Goal: Task Accomplishment & Management: Complete application form

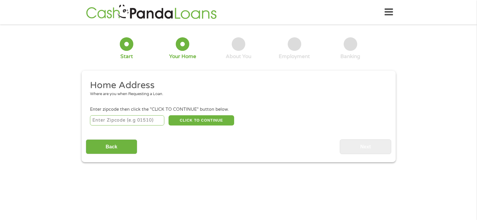
click at [108, 120] on input "number" at bounding box center [127, 120] width 74 height 10
type input "49048"
click at [196, 120] on button "CLICK TO CONTINUE" at bounding box center [201, 120] width 66 height 10
type input "49048"
type input "Kalamazoo"
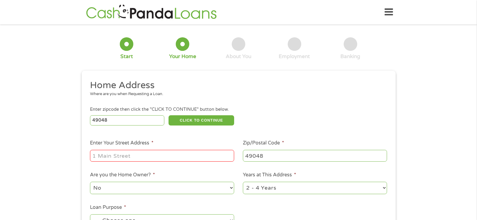
click at [129, 152] on input "Enter Your Street Address *" at bounding box center [162, 155] width 144 height 11
type input "[STREET_ADDRESS][PERSON_NAME]"
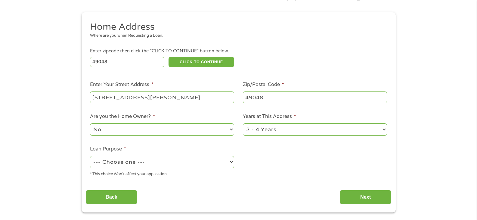
scroll to position [60, 0]
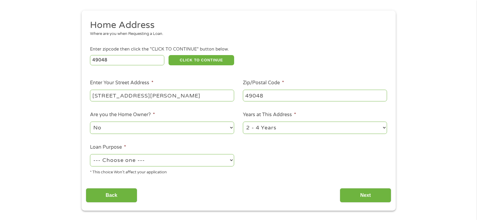
drag, startPoint x: 253, startPoint y: 123, endPoint x: 255, endPoint y: 126, distance: 4.1
click at [253, 123] on select "1 Year or less 1 - 2 Years 2 - 4 Years Over 4 Years" at bounding box center [315, 127] width 144 height 12
select select "12months"
click at [243, 121] on select "1 Year or less 1 - 2 Years 2 - 4 Years Over 4 Years" at bounding box center [315, 127] width 144 height 12
click at [135, 160] on select "--- Choose one --- Pay Bills Debt Consolidation Home Improvement Major Purchase…" at bounding box center [162, 160] width 144 height 12
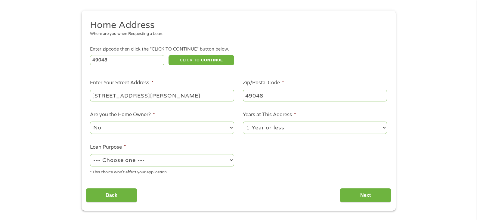
select select "shorttermcash"
click at [90, 154] on select "--- Choose one --- Pay Bills Debt Consolidation Home Improvement Major Purchase…" at bounding box center [162, 160] width 144 height 12
click at [125, 131] on select "No Yes" at bounding box center [162, 127] width 144 height 12
click at [123, 162] on select "--- Choose one --- Pay Bills Debt Consolidation Home Improvement Major Purchase…" at bounding box center [162, 160] width 144 height 12
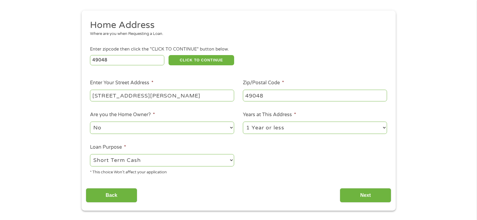
click at [123, 162] on select "--- Choose one --- Pay Bills Debt Consolidation Home Improvement Major Purchase…" at bounding box center [162, 160] width 144 height 12
click at [378, 197] on input "Next" at bounding box center [364, 195] width 51 height 15
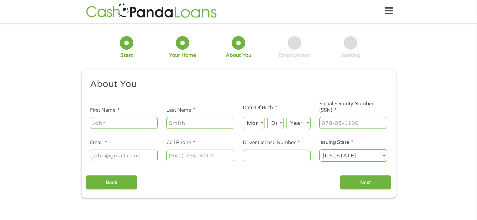
scroll to position [0, 0]
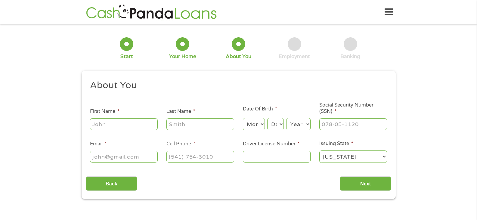
click at [107, 122] on input "First Name *" at bounding box center [124, 123] width 68 height 11
type input "Tessa"
type input "[PERSON_NAME]"
type input "[EMAIL_ADDRESS][DOMAIN_NAME]"
type input "[PHONE_NUMBER]"
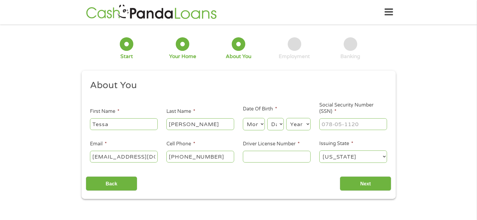
click at [250, 124] on select "Month 1 2 3 4 5 6 7 8 9 10 11 12" at bounding box center [254, 124] width 22 height 12
select select "12"
click at [243, 118] on select "Month 1 2 3 4 5 6 7 8 9 10 11 12" at bounding box center [254, 124] width 22 height 12
click at [269, 120] on select "Day 1 2 3 4 5 6 7 8 9 10 11 12 13 14 15 16 17 18 19 20 21 22 23 24 25 26 27 28 …" at bounding box center [275, 124] width 16 height 12
select select "23"
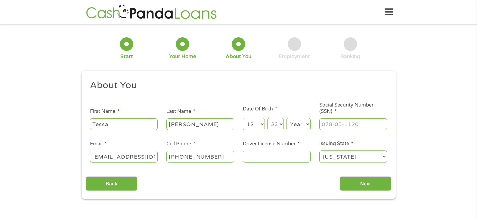
click at [267, 118] on select "Day 1 2 3 4 5 6 7 8 9 10 11 12 13 14 15 16 17 18 19 20 21 22 23 24 25 26 27 28 …" at bounding box center [275, 124] width 16 height 12
click at [301, 123] on select "Year [DATE] 2006 2005 2004 2003 2002 2001 2000 1999 1998 1997 1996 1995 1994 19…" at bounding box center [298, 124] width 24 height 12
select select "1983"
click at [286, 118] on select "Year [DATE] 2006 2005 2004 2003 2002 2001 2000 1999 1998 1997 1996 1995 1994 19…" at bounding box center [298, 124] width 24 height 12
drag, startPoint x: 337, startPoint y: 123, endPoint x: 344, endPoint y: 135, distance: 13.4
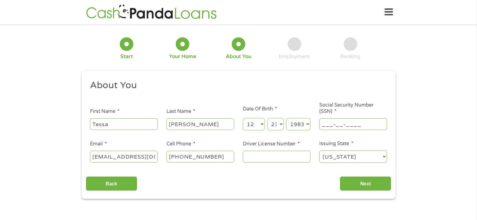
click at [337, 124] on input "___-__-____" at bounding box center [353, 123] width 68 height 11
type input "362-98-5743"
click at [217, 160] on input "[PHONE_NUMBER]" at bounding box center [200, 156] width 68 height 11
type input "[PHONE_NUMBER]"
click at [272, 156] on input "Driver License Number *" at bounding box center [277, 156] width 68 height 11
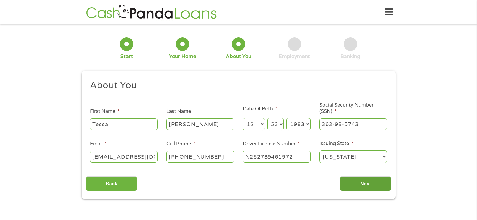
type input "N252789461972"
click at [355, 185] on input "Next" at bounding box center [364, 183] width 51 height 15
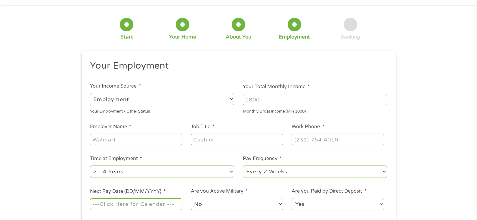
scroll to position [30, 0]
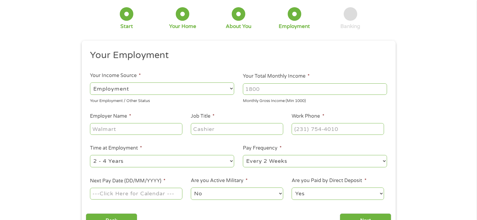
click at [266, 91] on input "Your Total Monthly Income *" at bounding box center [315, 88] width 144 height 11
type input "2"
type input "2000"
click at [150, 130] on input "Employer Name *" at bounding box center [136, 128] width 92 height 11
type input "Two fellas grill"
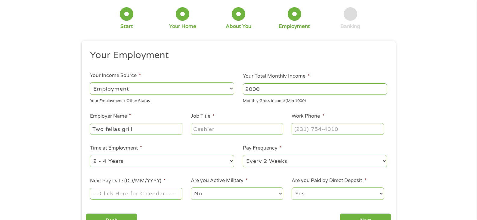
click at [227, 133] on input "Job Title *" at bounding box center [237, 128] width 92 height 11
type input "food service"
click at [298, 130] on input "(___) ___-____" at bounding box center [337, 128] width 92 height 11
type input "[PHONE_NUMBER]"
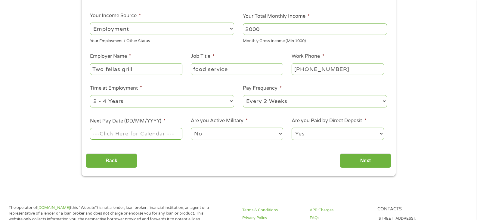
scroll to position [90, 0]
click at [131, 101] on select "--- Choose one --- 1 Year or less 1 - 2 Years 2 - 4 Years Over 4 Years" at bounding box center [162, 101] width 144 height 12
select select "12months"
click at [90, 95] on select "--- Choose one --- 1 Year or less 1 - 2 Years 2 - 4 Years Over 4 Years" at bounding box center [162, 101] width 144 height 12
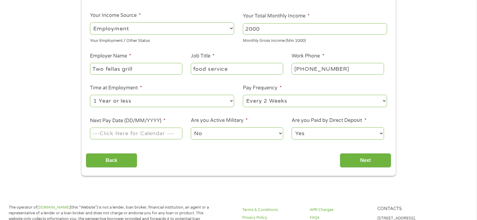
click at [106, 132] on input "Next Pay Date (DD/MM/YYYY) *" at bounding box center [136, 132] width 92 height 11
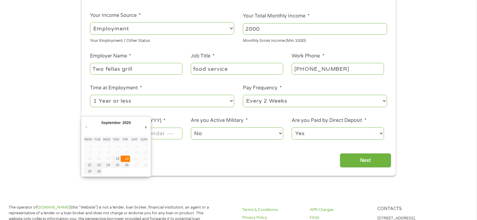
type input "[DATE]"
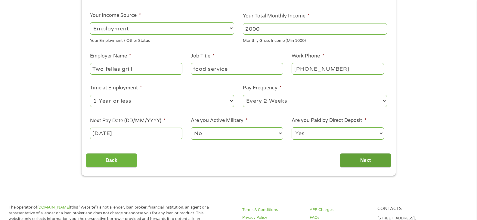
click at [360, 161] on input "Next" at bounding box center [364, 160] width 51 height 15
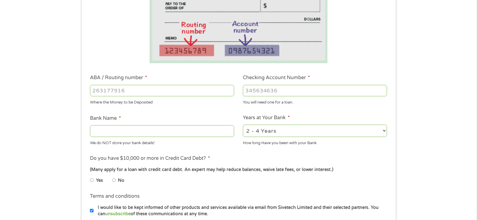
scroll to position [120, 0]
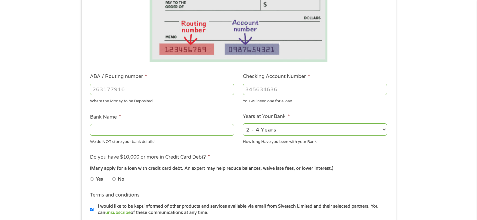
click at [128, 90] on input "ABA / Routing number *" at bounding box center [162, 89] width 144 height 11
type input "021214891"
type input "Cross River Bank"
type input "021214891"
click at [255, 90] on input "Checking Account Number *" at bounding box center [315, 89] width 144 height 11
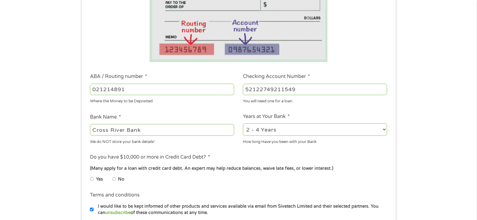
type input "52122749211549"
click at [285, 128] on select "2 - 4 Years 6 - 12 Months 1 - 2 Years Over 4 Years" at bounding box center [315, 129] width 144 height 12
select select "24months"
click at [243, 123] on select "2 - 4 Years 6 - 12 Months 1 - 2 Years Over 4 Years" at bounding box center [315, 129] width 144 height 12
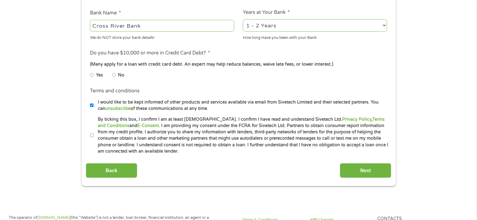
scroll to position [241, 0]
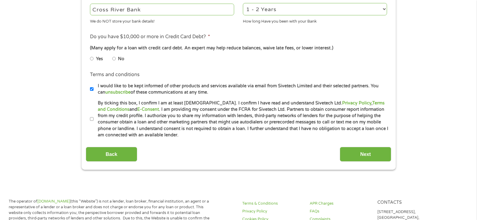
click at [113, 58] on input "No" at bounding box center [114, 59] width 4 height 10
radio input "true"
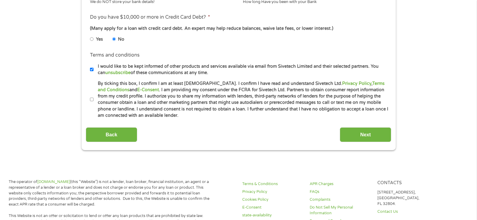
scroll to position [271, 0]
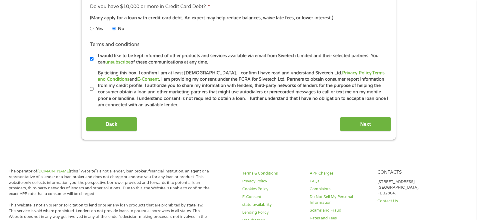
click at [91, 88] on input "By ticking this box, I confirm I am at least [DEMOGRAPHIC_DATA]. I confirm I ha…" at bounding box center [92, 89] width 4 height 10
checkbox input "true"
click at [90, 60] on input "I would like to be kept informed of other products and services available via e…" at bounding box center [92, 59] width 4 height 10
checkbox input "false"
click at [363, 121] on input "Next" at bounding box center [364, 124] width 51 height 15
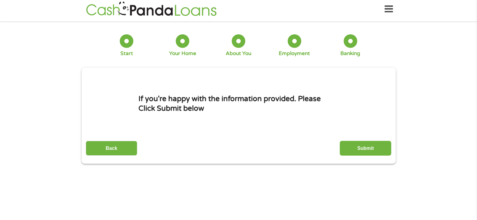
scroll to position [0, 0]
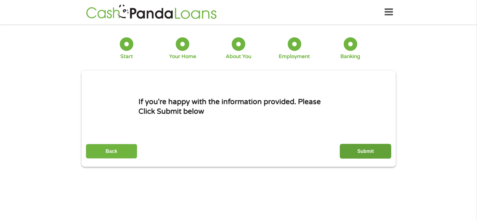
click at [358, 146] on input "Submit" at bounding box center [364, 151] width 51 height 15
